Goal: Task Accomplishment & Management: Manage account settings

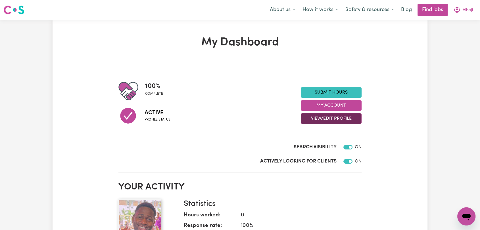
click at [318, 118] on button "View/Edit Profile" at bounding box center [331, 118] width 61 height 11
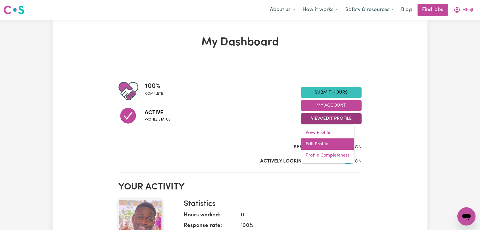
click at [321, 148] on link "Edit Profile" at bounding box center [327, 144] width 53 height 11
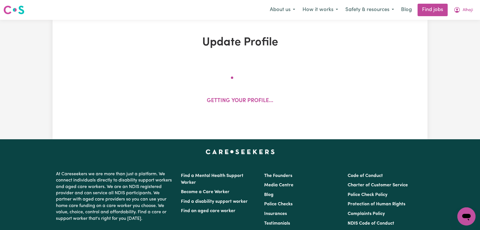
select select "[DEMOGRAPHIC_DATA]"
select select "[DEMOGRAPHIC_DATA] Citizen"
select select "Studying a healthcare related degree or qualification"
select select "95"
select select "110"
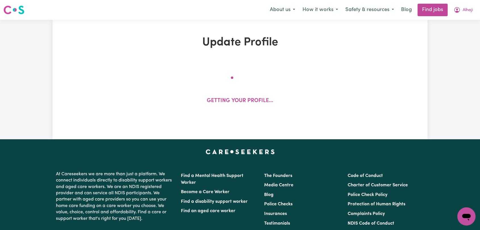
select select "135"
select select "155"
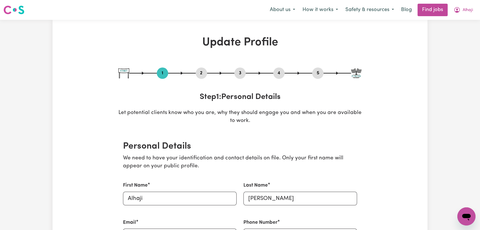
click at [202, 75] on button "2" at bounding box center [201, 73] width 11 height 7
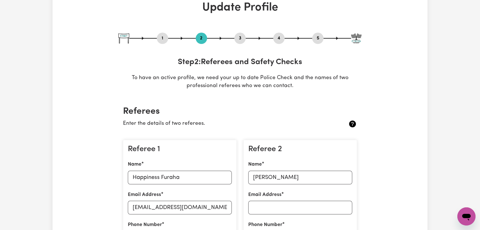
scroll to position [32, 0]
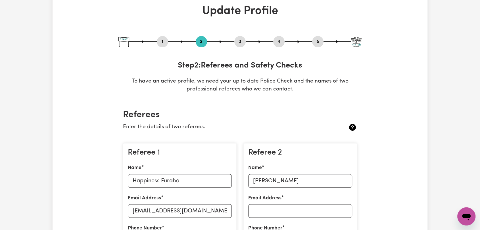
click at [239, 44] on button "3" at bounding box center [239, 41] width 11 height 7
select select "2020"
select select "2025"
select select "2023"
select select "2019"
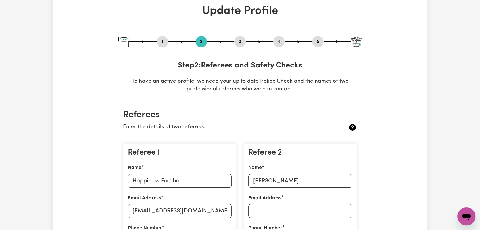
select select "2020"
select select "Certificate III (Individual Support)"
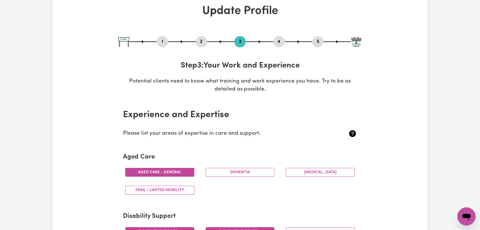
click at [277, 43] on button "4" at bounding box center [278, 41] width 11 height 7
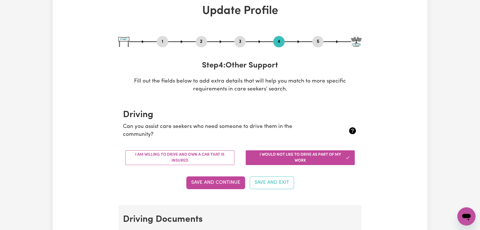
click at [241, 43] on button "3" at bounding box center [239, 41] width 11 height 7
select select "2020"
select select "2025"
select select "2023"
select select "2019"
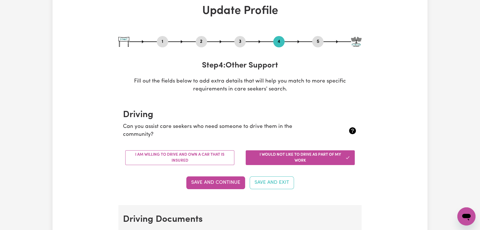
select select "2020"
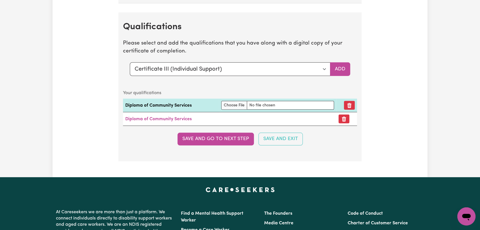
scroll to position [1642, 0]
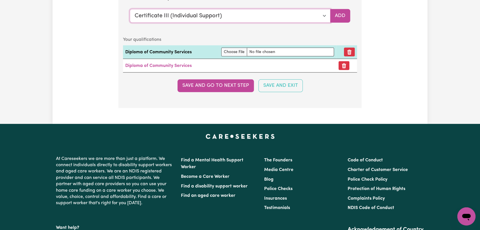
click at [324, 14] on select "Select a qualification to add... Certificate III (Individual Support) Certifica…" at bounding box center [230, 16] width 201 height 14
select select "Epilepsy Management"
click at [130, 9] on select "Select a qualification to add... Certificate III (Individual Support) Certifica…" at bounding box center [230, 16] width 201 height 14
click at [345, 15] on button "Add" at bounding box center [340, 16] width 20 height 14
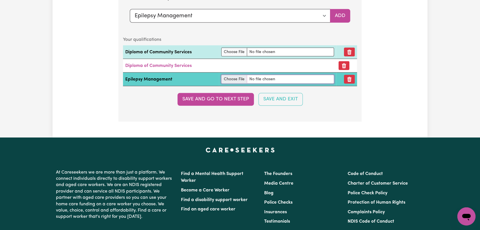
click at [231, 75] on input "file" at bounding box center [277, 79] width 113 height 9
type input "C:\fakepath\[PERSON_NAME] - [MEDICAL_DATA] Training.jpeg"
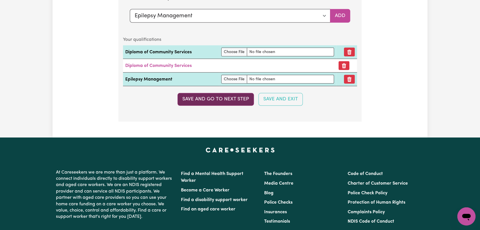
click at [235, 99] on button "Save and go to next step" at bounding box center [216, 99] width 76 height 13
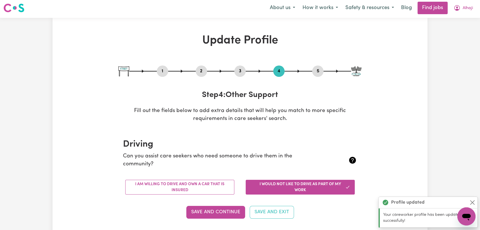
scroll to position [0, 0]
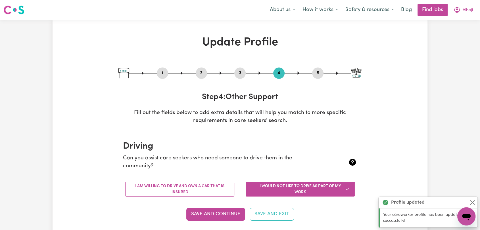
click at [243, 73] on button "3" at bounding box center [239, 73] width 11 height 7
select select "2020"
select select "2025"
select select "2023"
select select "2019"
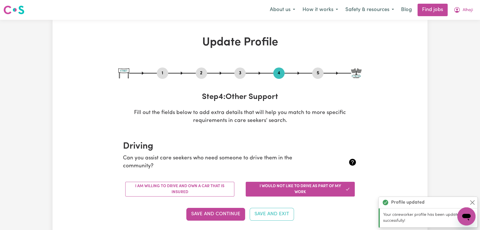
select select "2020"
select select "Certificate III (Individual Support)"
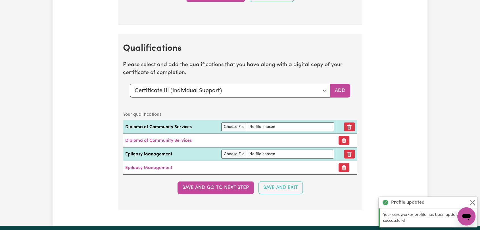
scroll to position [1642, 0]
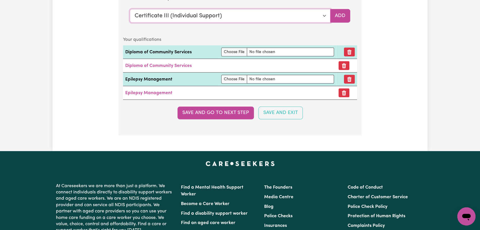
click at [323, 12] on select "Select a qualification to add... Certificate III (Individual Support) Certifica…" at bounding box center [230, 16] width 201 height 14
